Goal: Find specific page/section: Find specific page/section

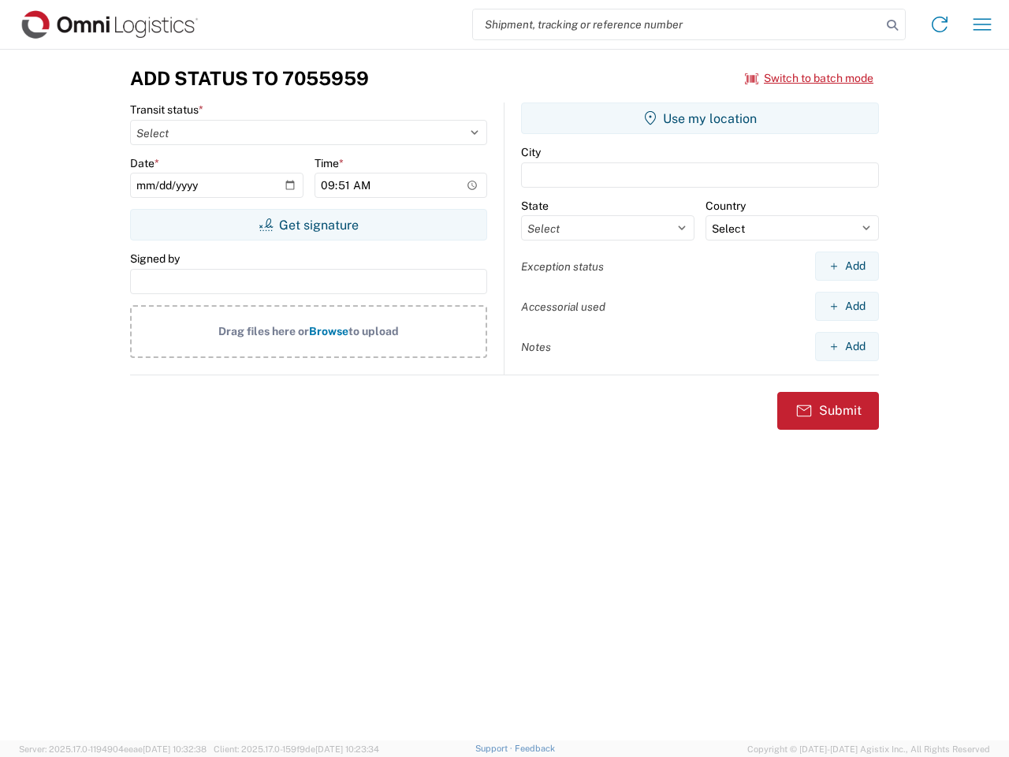
click at [677, 24] on input "search" at bounding box center [677, 24] width 408 height 30
click at [892, 25] on icon at bounding box center [892, 25] width 22 height 22
click at [940, 24] on icon at bounding box center [939, 24] width 25 height 25
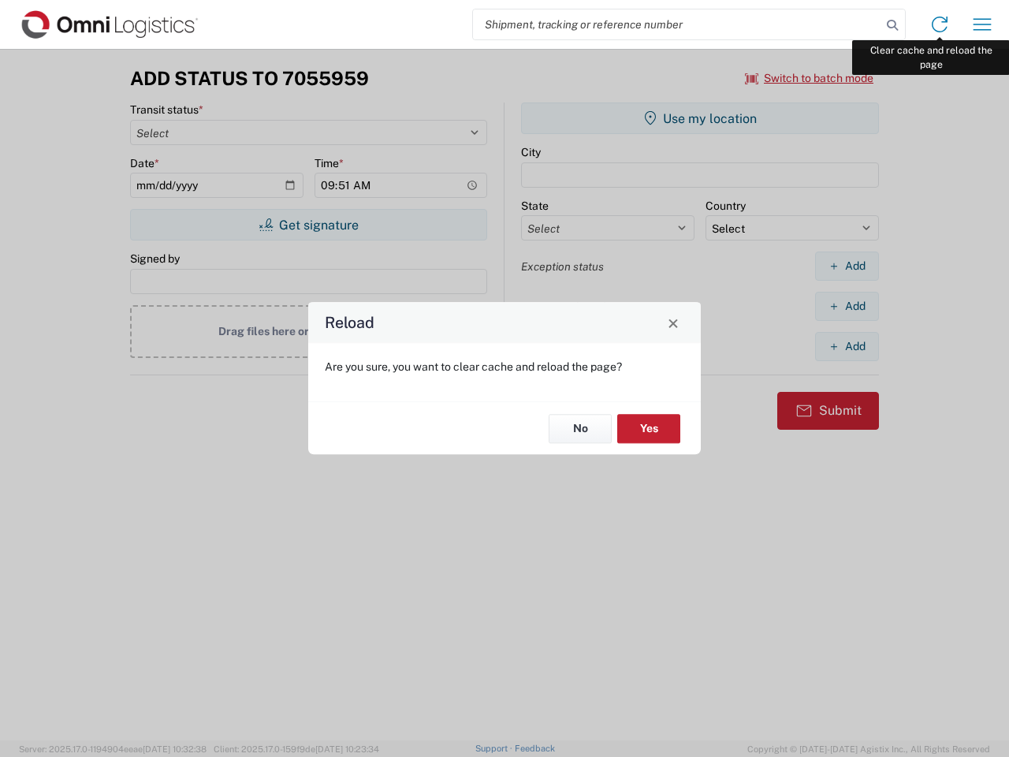
click at [982, 24] on div "Reload Are you sure, you want to clear cache and reload the page? No Yes" at bounding box center [504, 378] width 1009 height 757
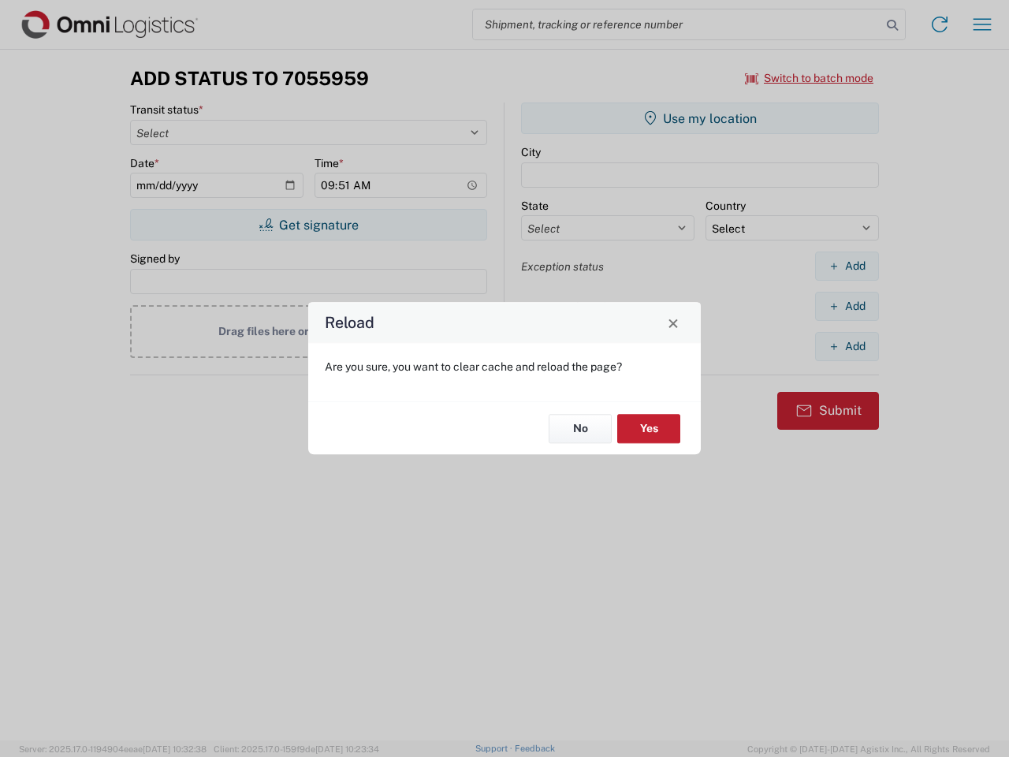
click at [809, 78] on div "Reload Are you sure, you want to clear cache and reload the page? No Yes" at bounding box center [504, 378] width 1009 height 757
click at [308, 225] on div "Reload Are you sure, you want to clear cache and reload the page? No Yes" at bounding box center [504, 378] width 1009 height 757
click at [700, 118] on div "Reload Are you sure, you want to clear cache and reload the page? No Yes" at bounding box center [504, 378] width 1009 height 757
click at [847, 266] on div "Reload Are you sure, you want to clear cache and reload the page? No Yes" at bounding box center [504, 378] width 1009 height 757
click at [847, 306] on div "Reload Are you sure, you want to clear cache and reload the page? No Yes" at bounding box center [504, 378] width 1009 height 757
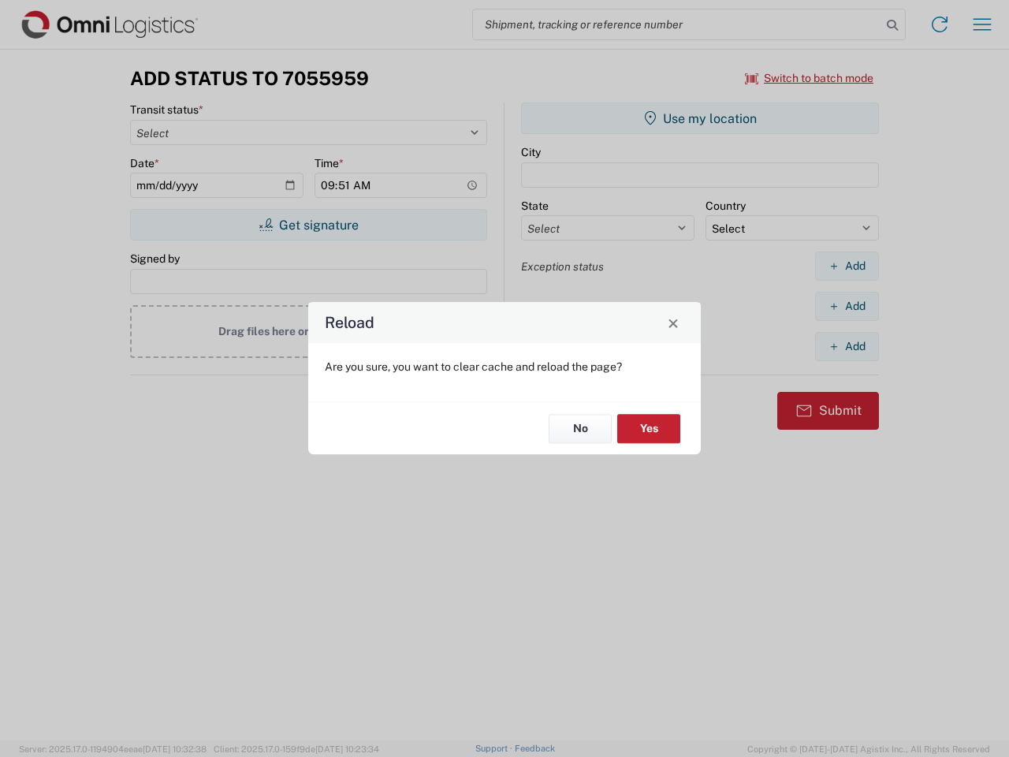
click at [847, 346] on div "Reload Are you sure, you want to clear cache and reload the page? No Yes" at bounding box center [504, 378] width 1009 height 757
